Goal: Transaction & Acquisition: Download file/media

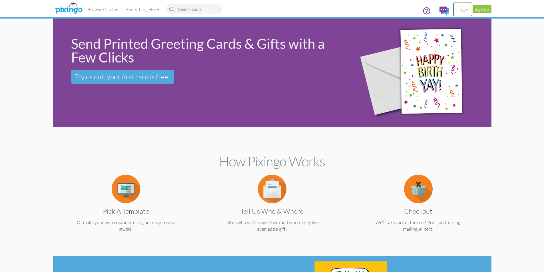
click at [462, 10] on link "Login" at bounding box center [462, 9] width 19 height 14
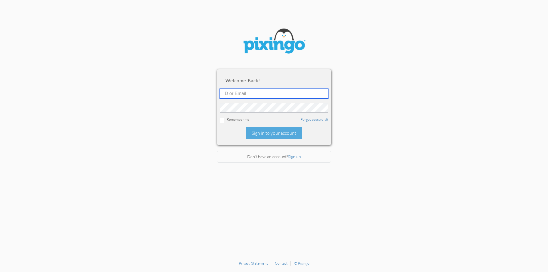
type input "[EMAIL_ADDRESS][DOMAIN_NAME]"
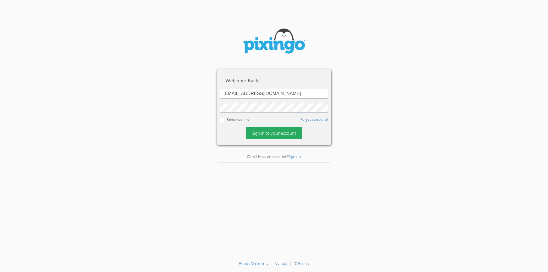
click at [264, 136] on div "Sign in to your account" at bounding box center [274, 133] width 56 height 12
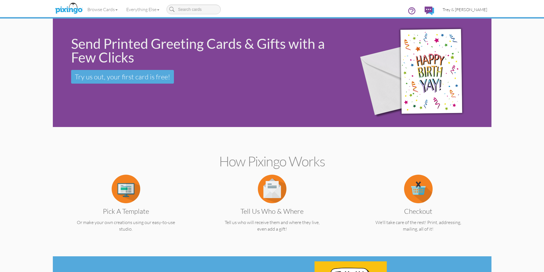
click at [476, 9] on span "Trey & [PERSON_NAME]" at bounding box center [465, 9] width 45 height 5
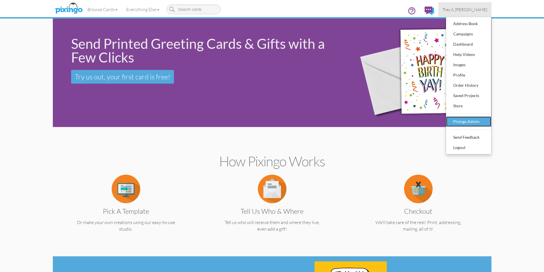
click at [466, 120] on div "Pixingo Admin" at bounding box center [469, 121] width 34 height 9
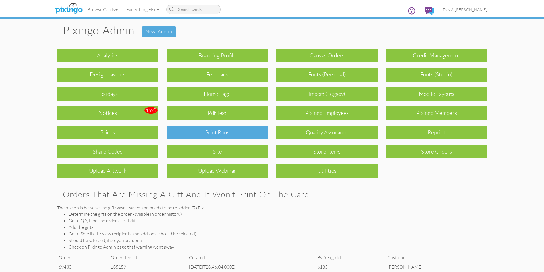
click at [233, 131] on div "Print Runs" at bounding box center [217, 132] width 101 height 13
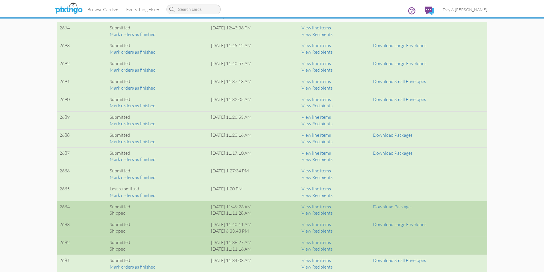
scroll to position [400, 0]
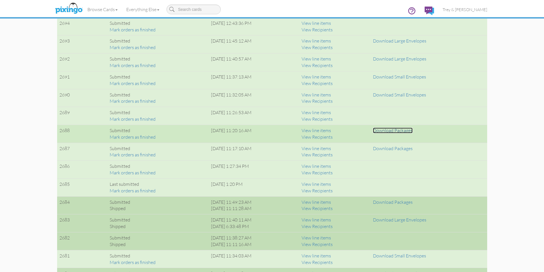
click at [407, 130] on link "Download Packages" at bounding box center [393, 131] width 40 height 6
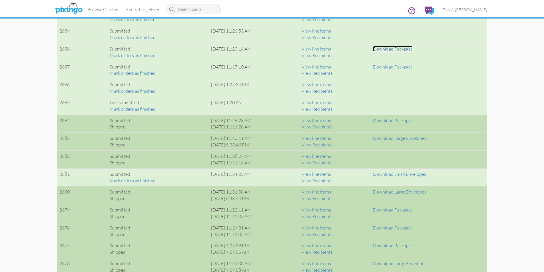
scroll to position [486, 0]
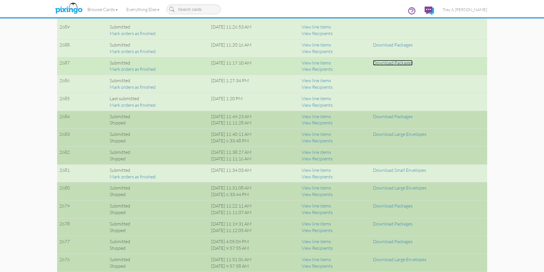
click at [407, 64] on link "Download Packages" at bounding box center [393, 63] width 40 height 6
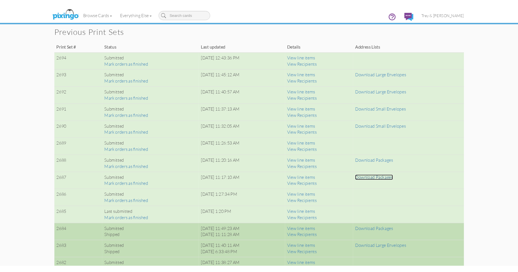
scroll to position [371, 0]
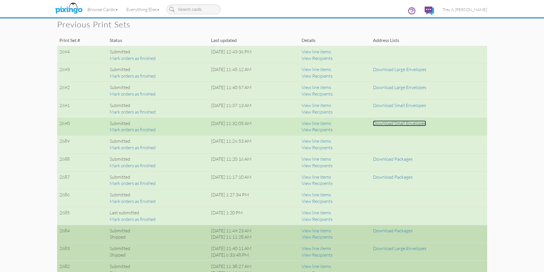
click at [398, 124] on link "Download Small Envelopes" at bounding box center [399, 124] width 53 height 6
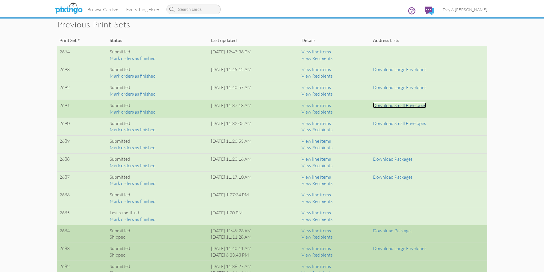
click at [407, 106] on link "Download Small Envelopes" at bounding box center [399, 106] width 53 height 6
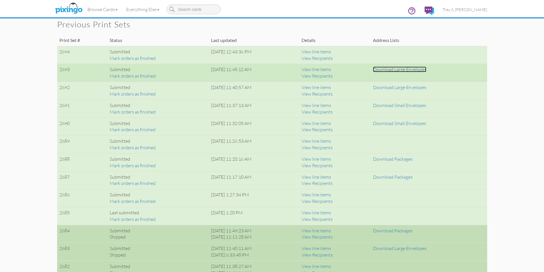
click at [394, 71] on link "Download Large Envelopes" at bounding box center [399, 70] width 53 height 6
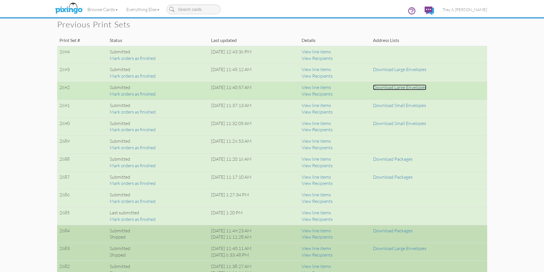
click at [418, 89] on link "Download Large Envelopes" at bounding box center [399, 88] width 53 height 6
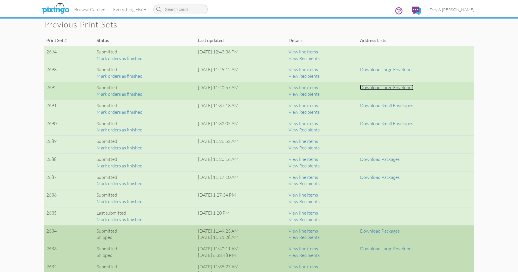
click at [387, 87] on link "Download Large Envelopes" at bounding box center [386, 88] width 53 height 6
